Goal: Transaction & Acquisition: Purchase product/service

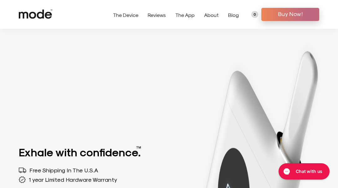
scroll to position [1939, 0]
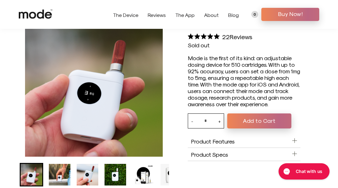
scroll to position [2315, 0]
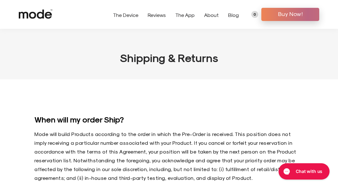
scroll to position [441, 0]
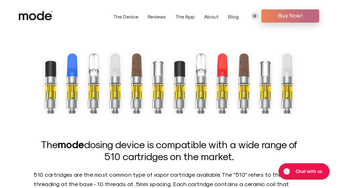
scroll to position [810, 0]
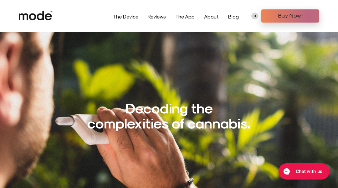
scroll to position [2418, 0]
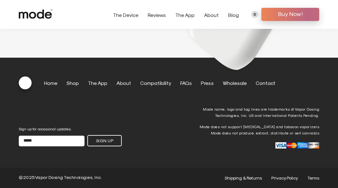
scroll to position [1447, 0]
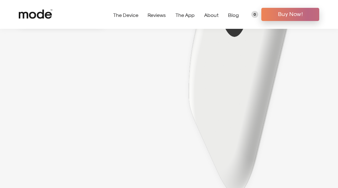
scroll to position [2273, 0]
